Goal: Task Accomplishment & Management: Use online tool/utility

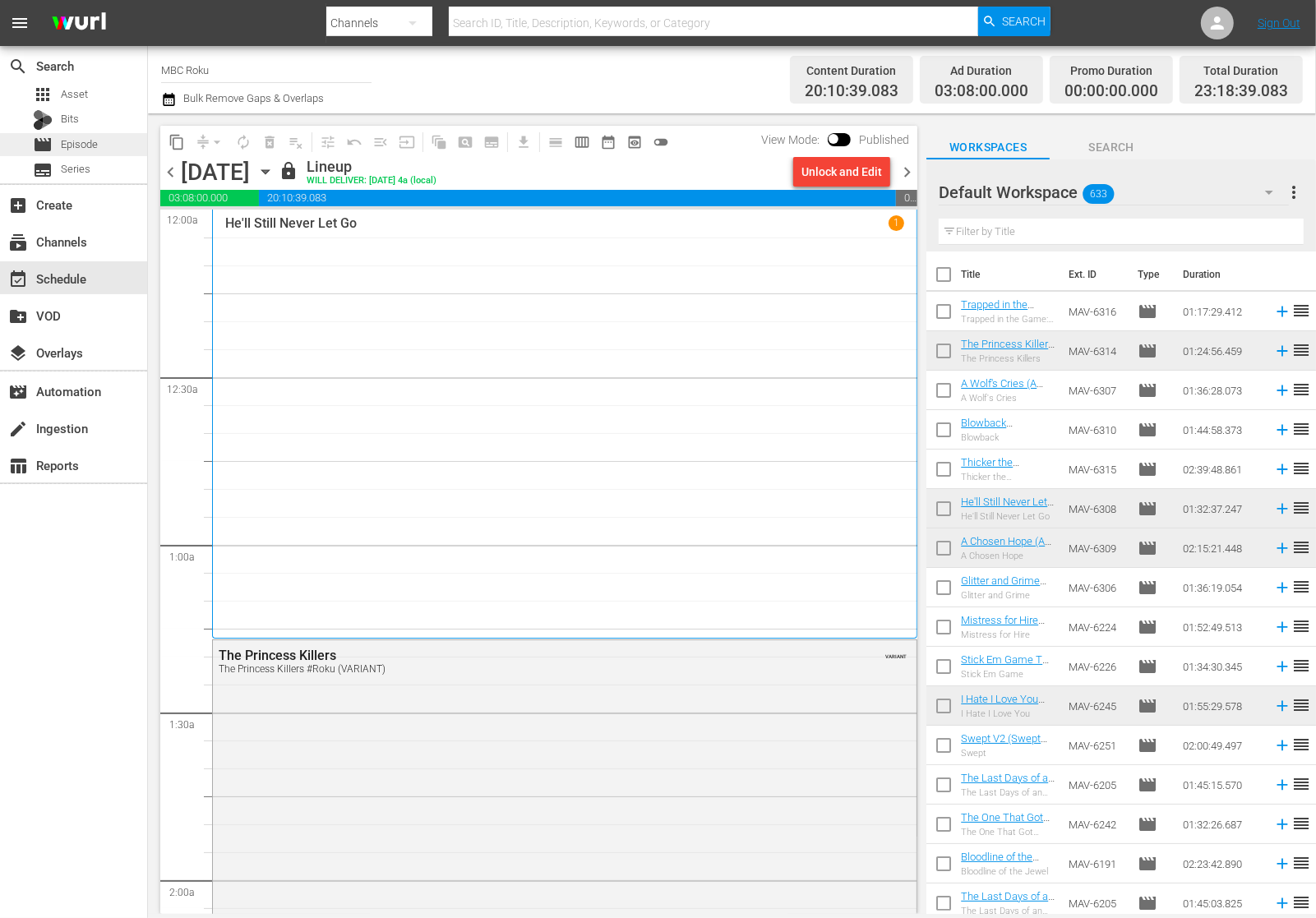
scroll to position [7539, 0]
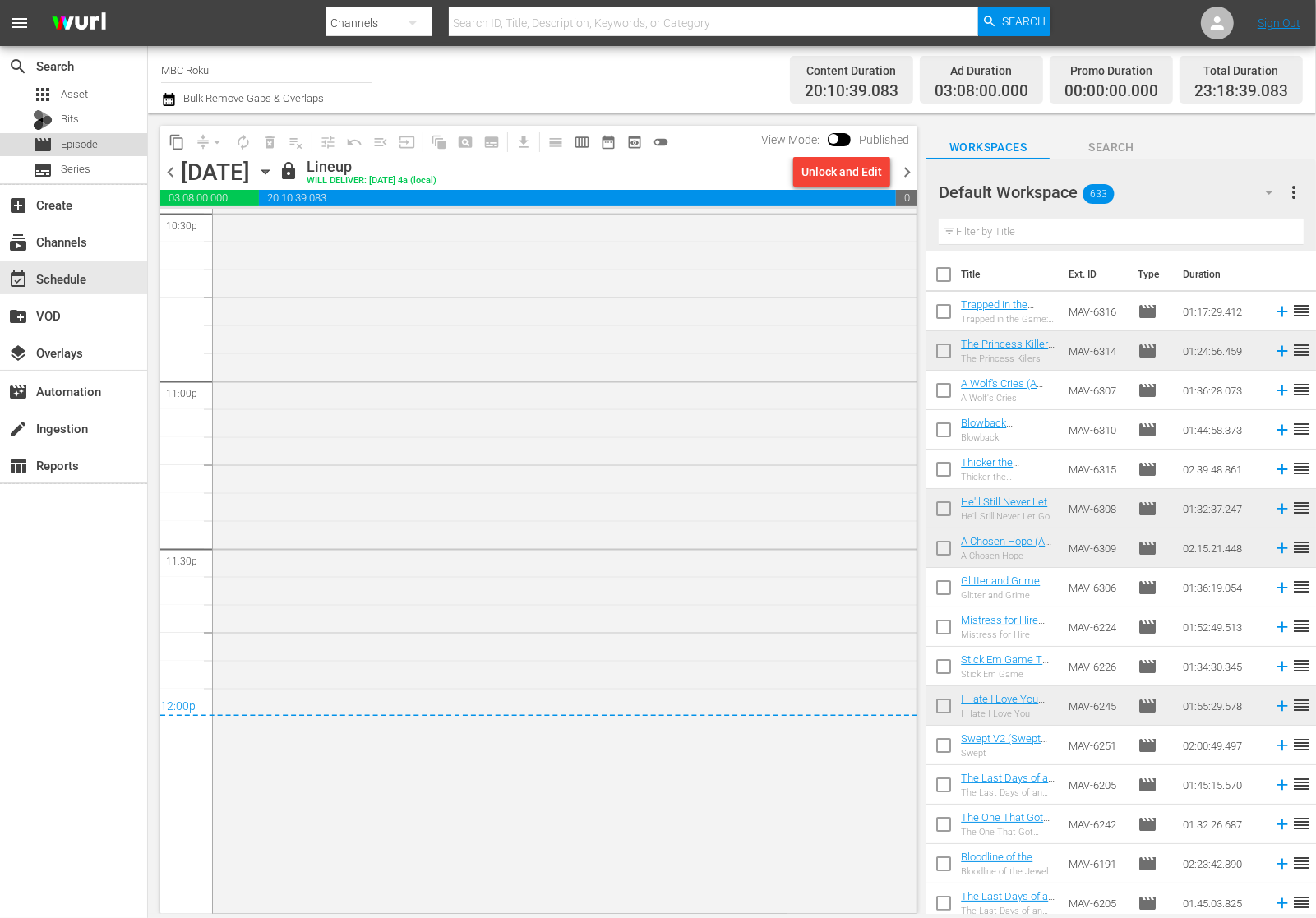
click at [106, 138] on div "movie Episode" at bounding box center [73, 144] width 147 height 23
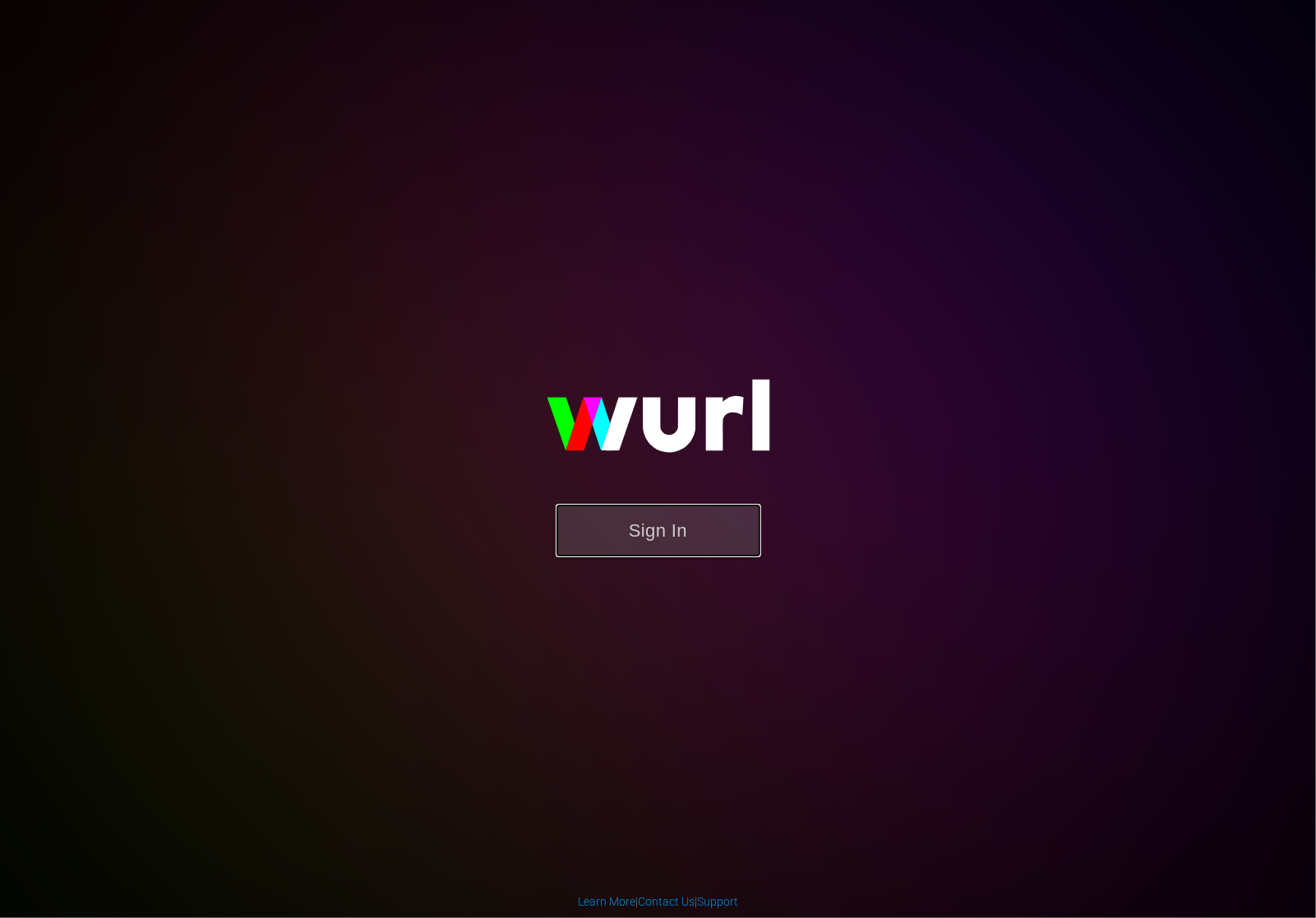
click at [681, 544] on button "Sign In" at bounding box center [658, 530] width 206 height 54
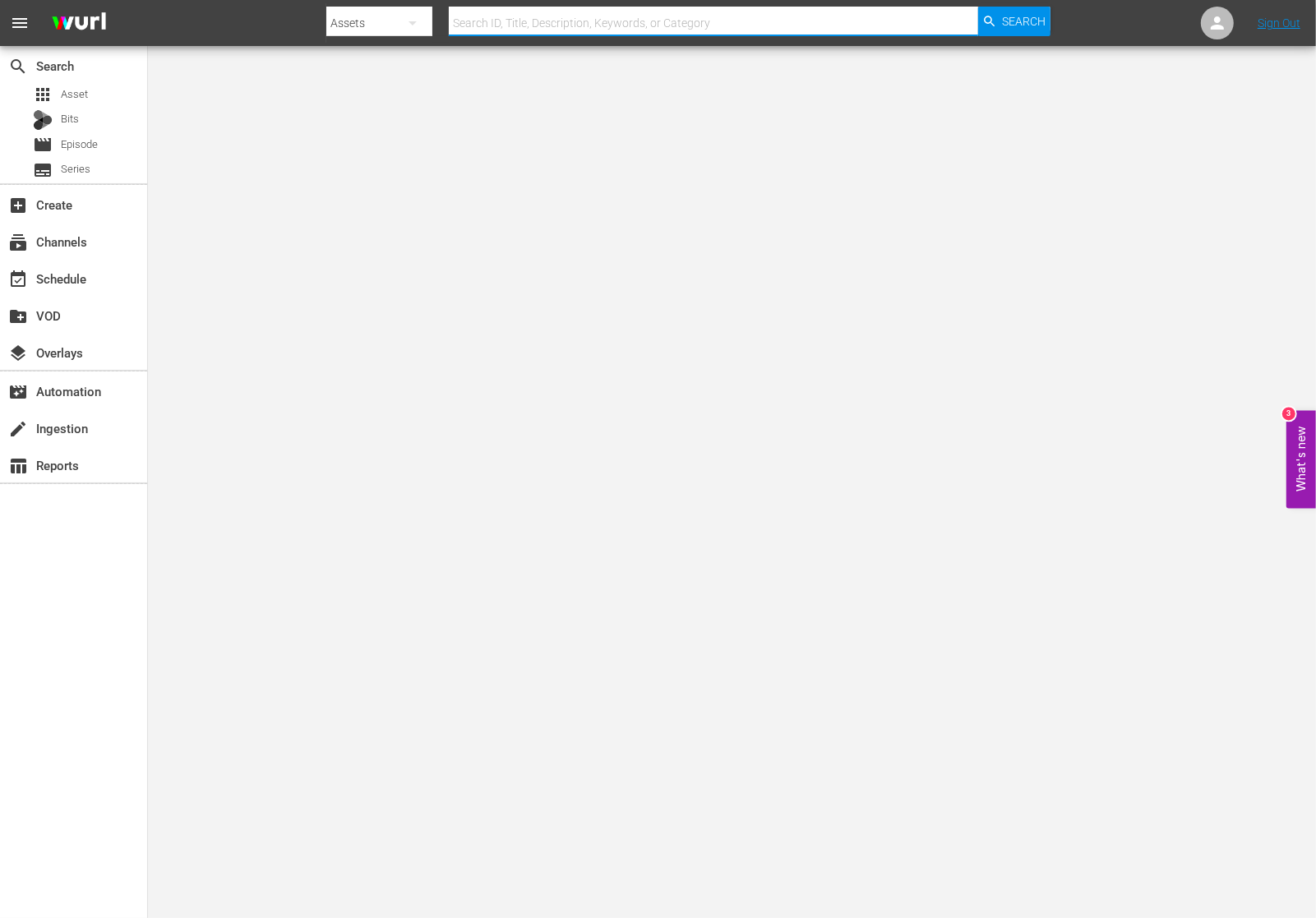
click at [558, 14] on input "text" at bounding box center [713, 23] width 529 height 39
click at [102, 149] on div "movie Episode" at bounding box center [73, 144] width 147 height 23
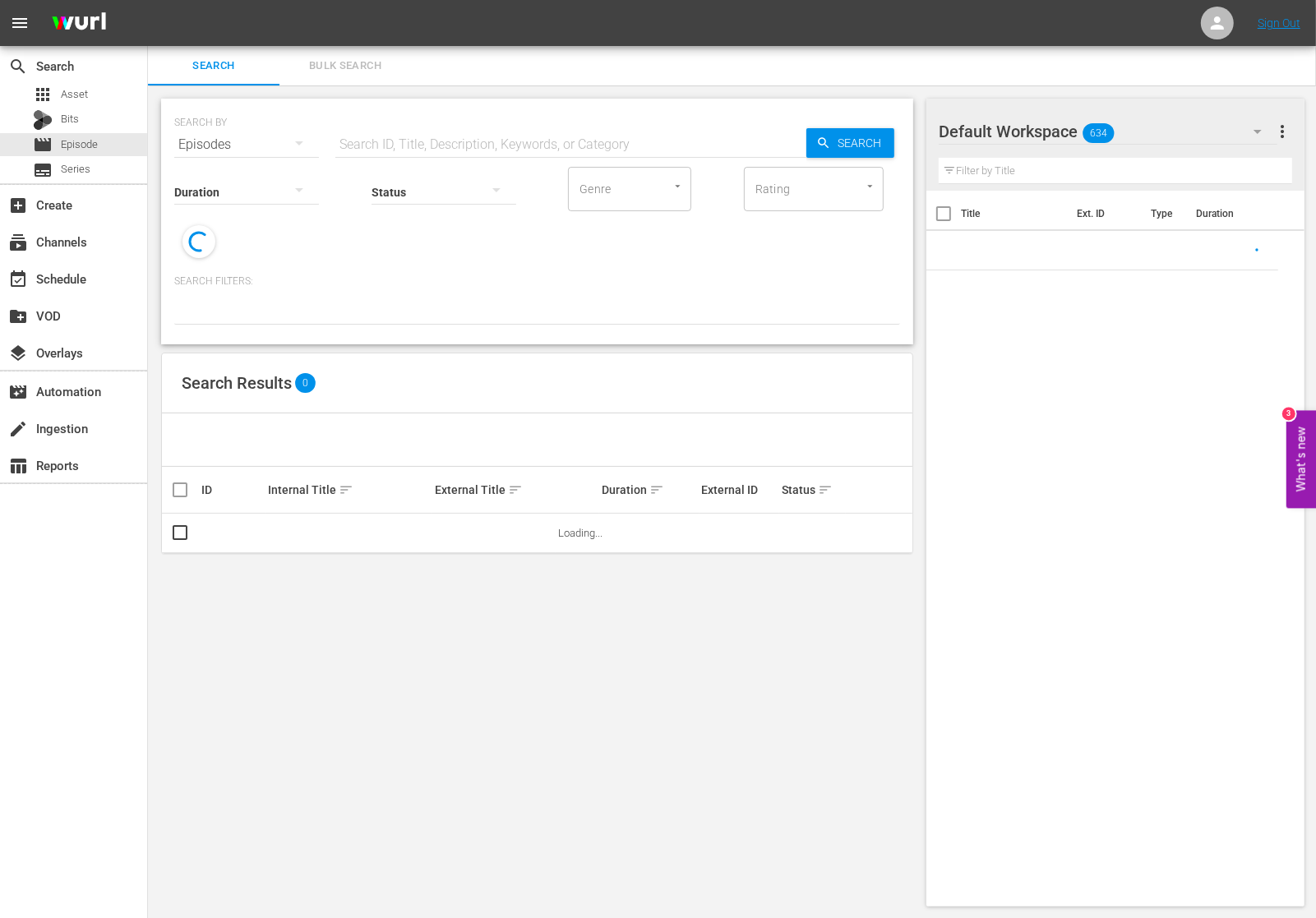
click at [549, 139] on input "text" at bounding box center [571, 144] width 471 height 39
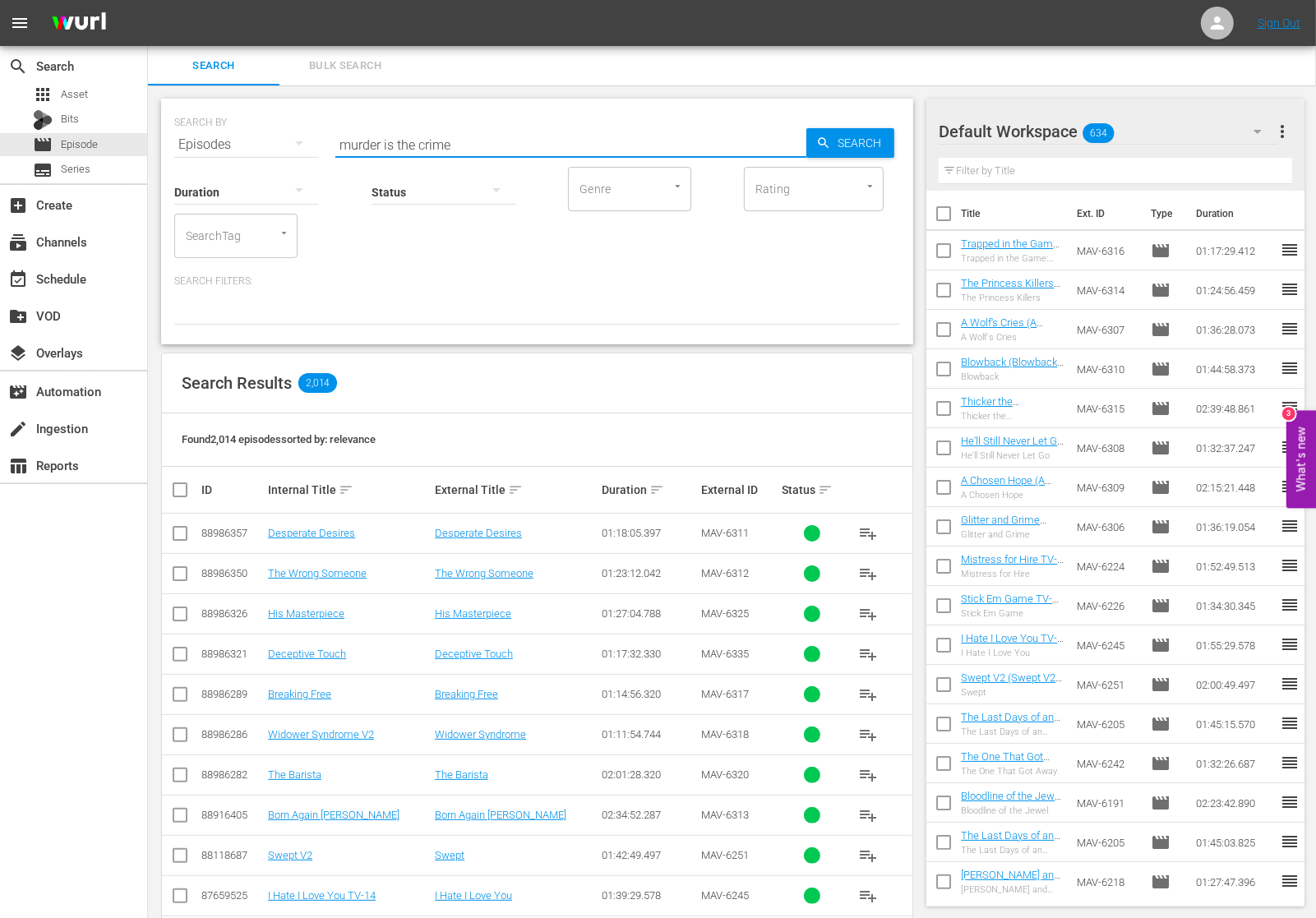
type input "murder is the crime"
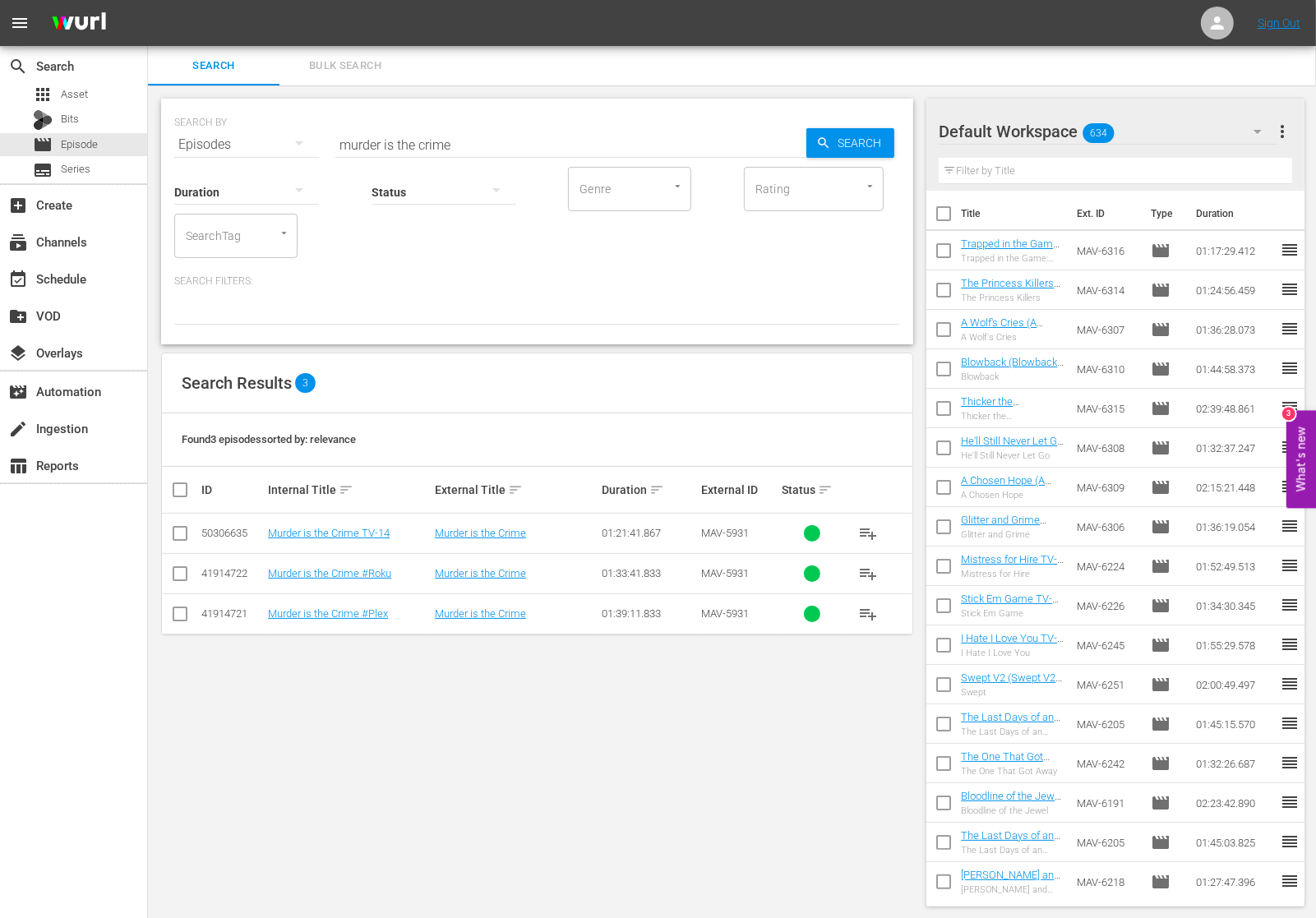
click at [383, 578] on td "Murder is the Crime #Roku" at bounding box center [349, 572] width 167 height 40
click at [385, 572] on link "Murder is the Crime #Roku" at bounding box center [329, 573] width 123 height 13
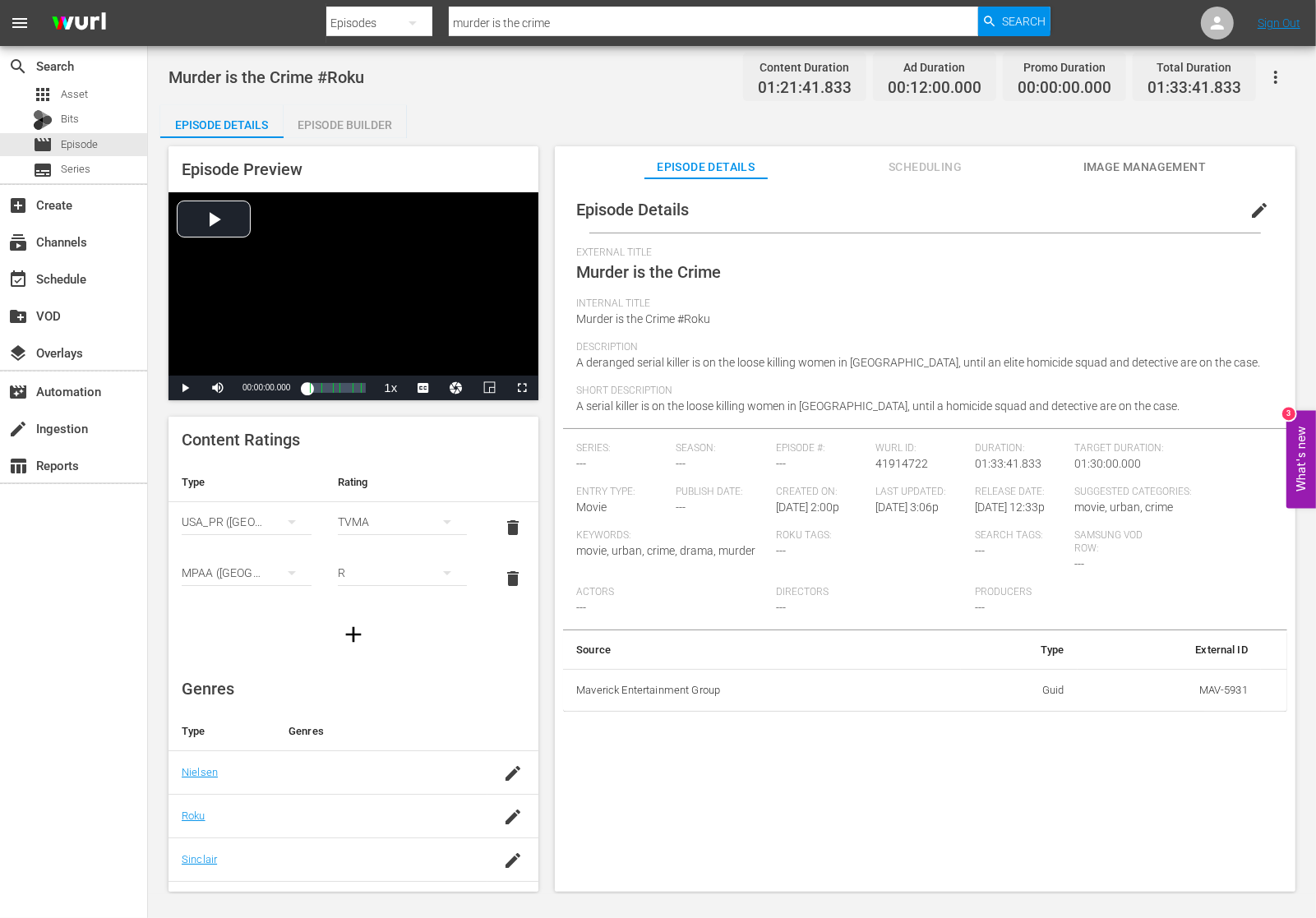
click at [365, 100] on div "Murder is the Crime #Roku Content Duration 01:21:41.833 Ad Duration 00:12:00.00…" at bounding box center [731, 470] width 1168 height 848
click at [355, 116] on div "Episode Builder" at bounding box center [345, 125] width 123 height 39
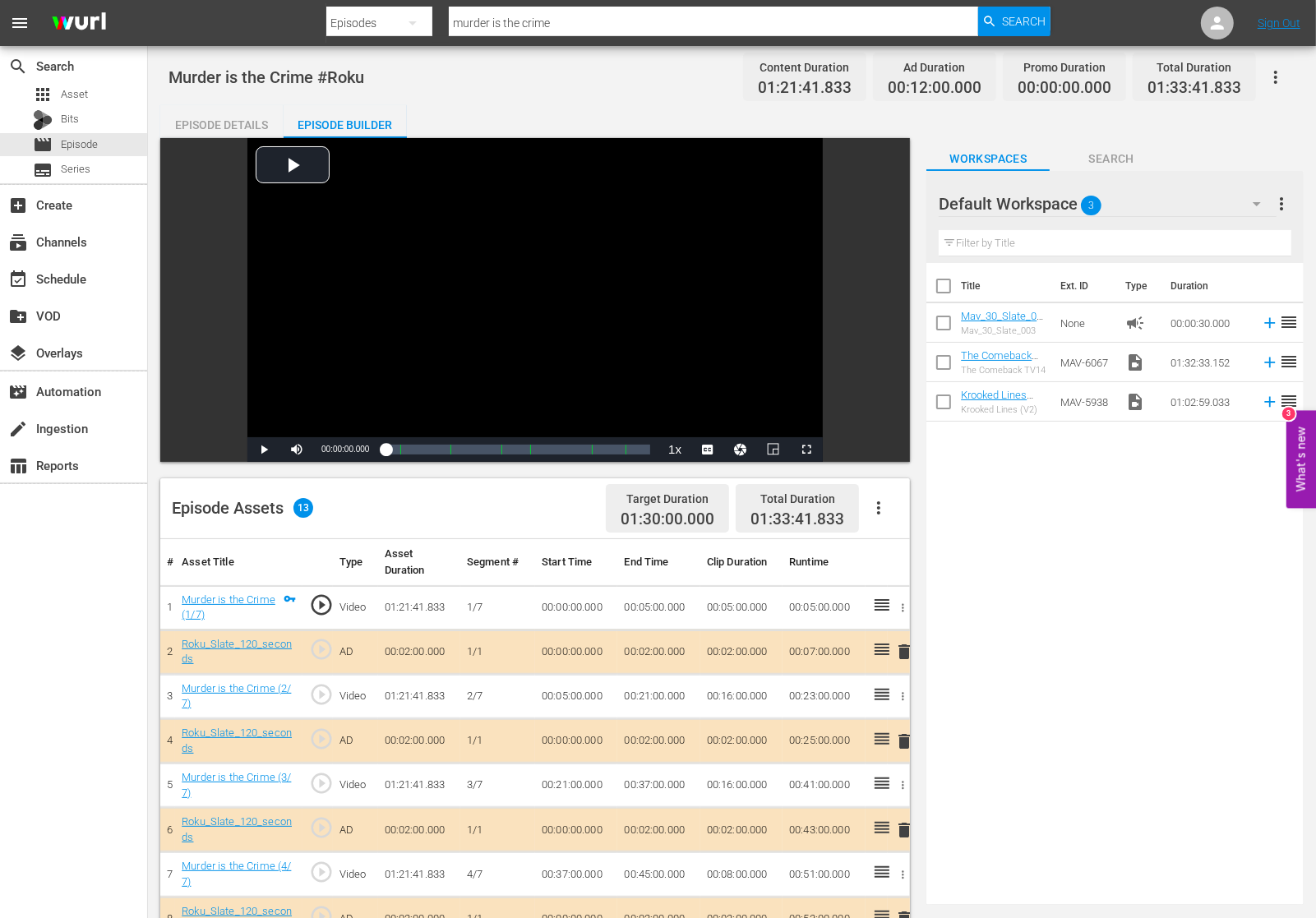
click at [223, 115] on div "Episode Details" at bounding box center [222, 125] width 123 height 39
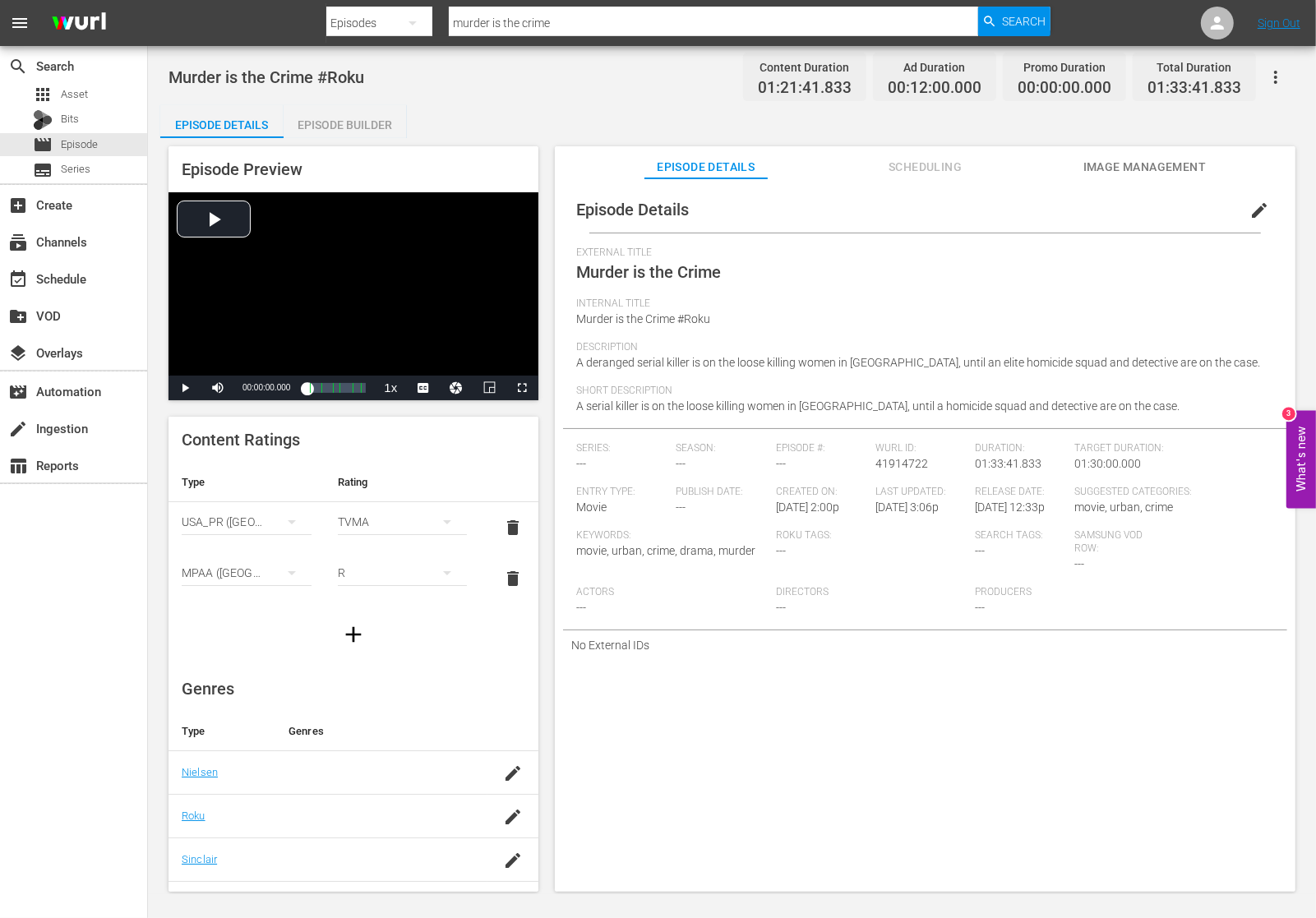
click at [927, 173] on span "Scheduling" at bounding box center [925, 167] width 123 height 20
